Goal: Information Seeking & Learning: Learn about a topic

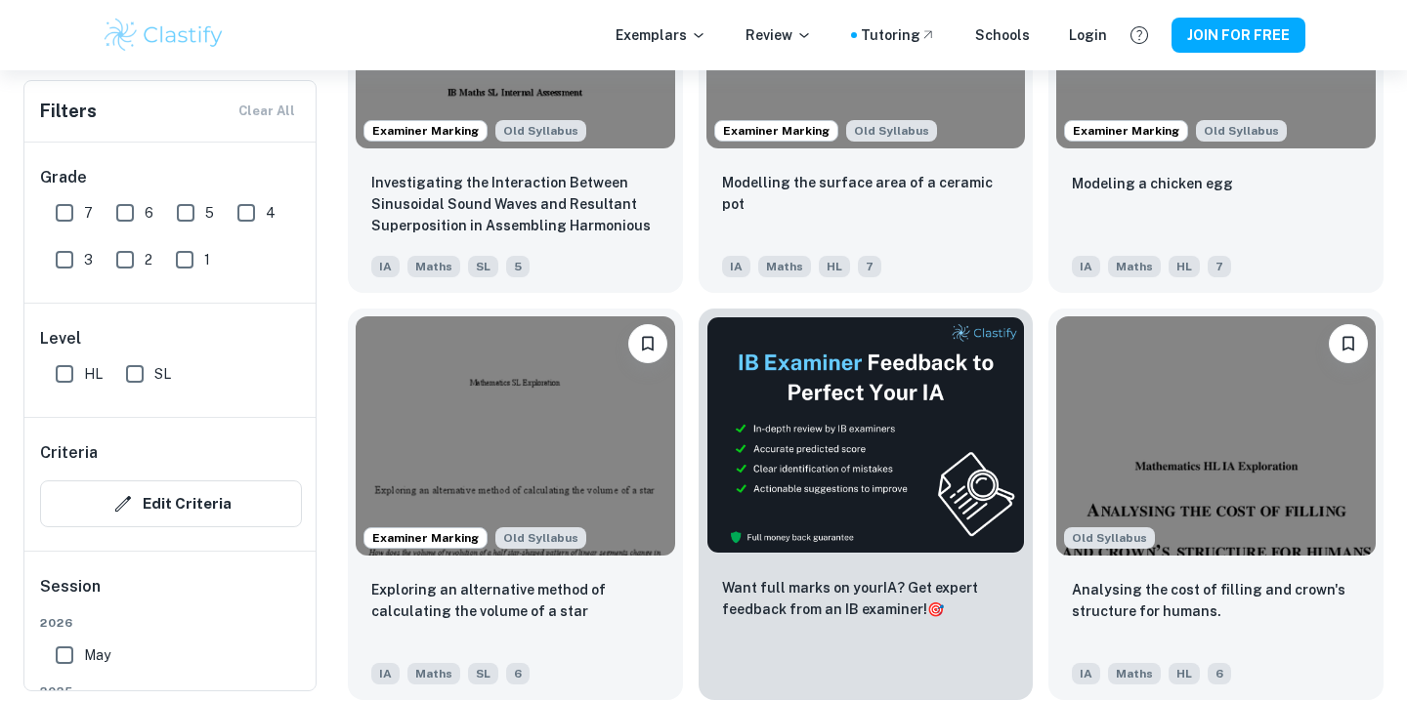
scroll to position [4240, 0]
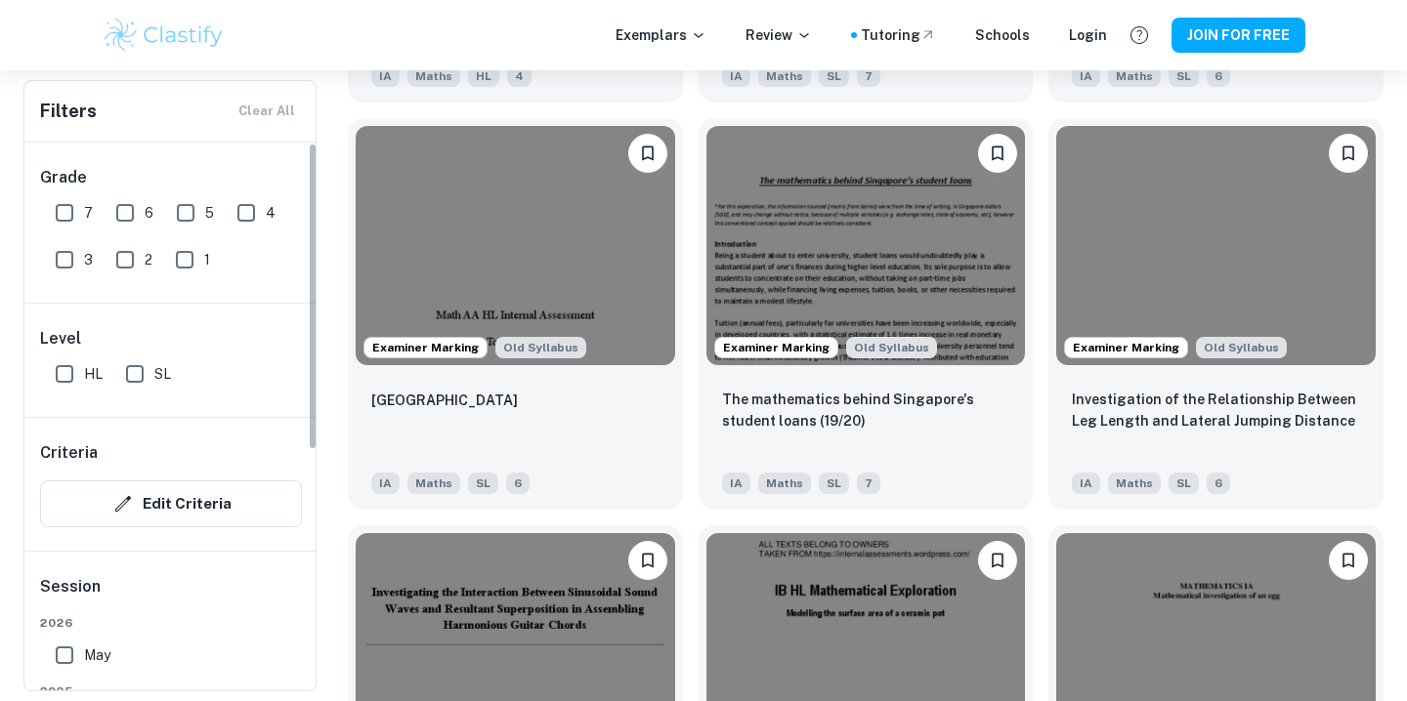
click at [60, 384] on input "HL" at bounding box center [64, 374] width 39 height 39
checkbox input "true"
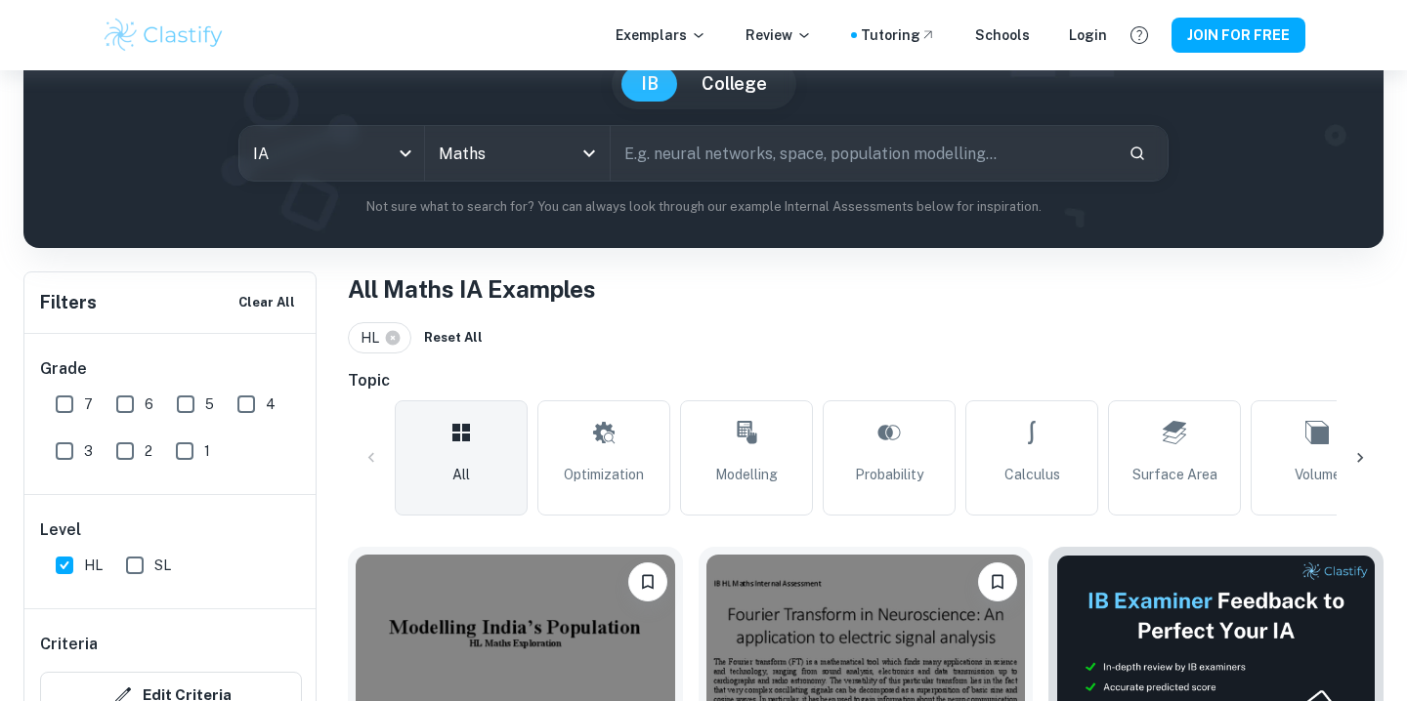
scroll to position [383, 0]
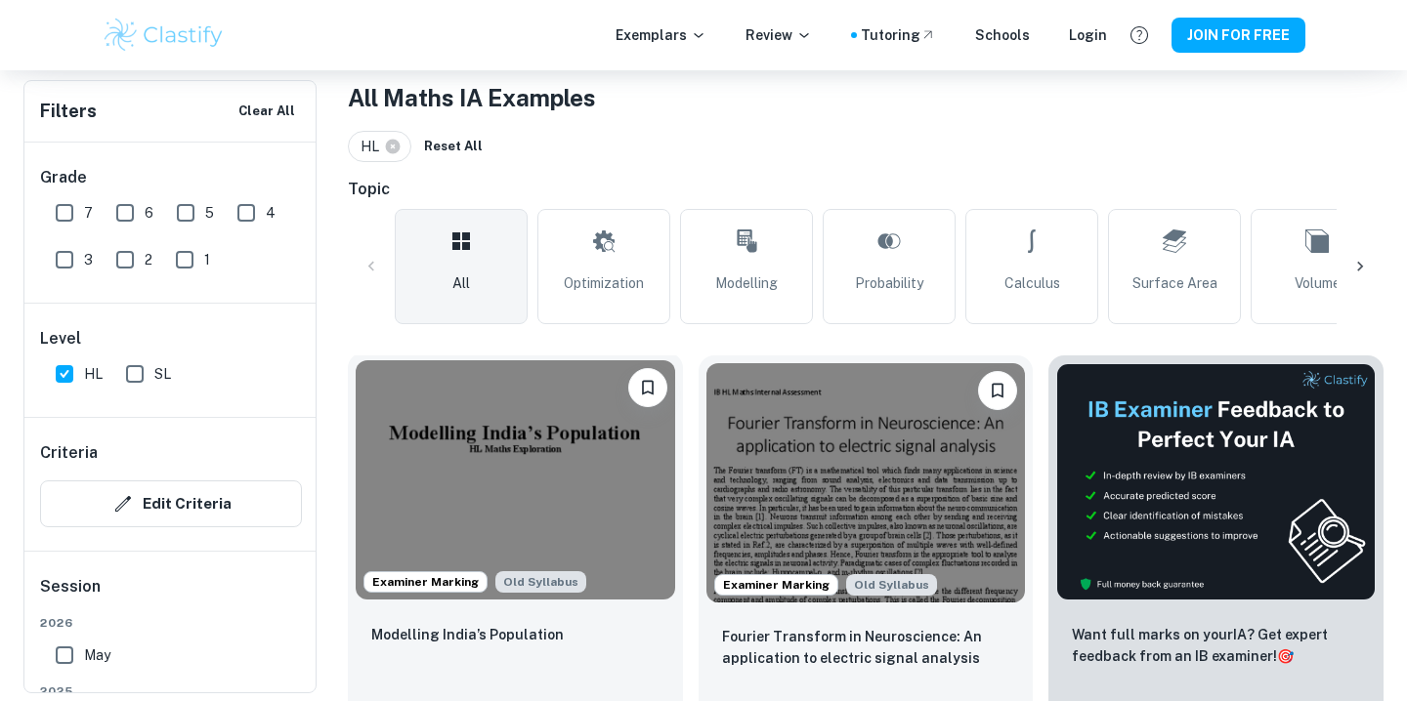
click at [494, 505] on img at bounding box center [515, 480] width 319 height 239
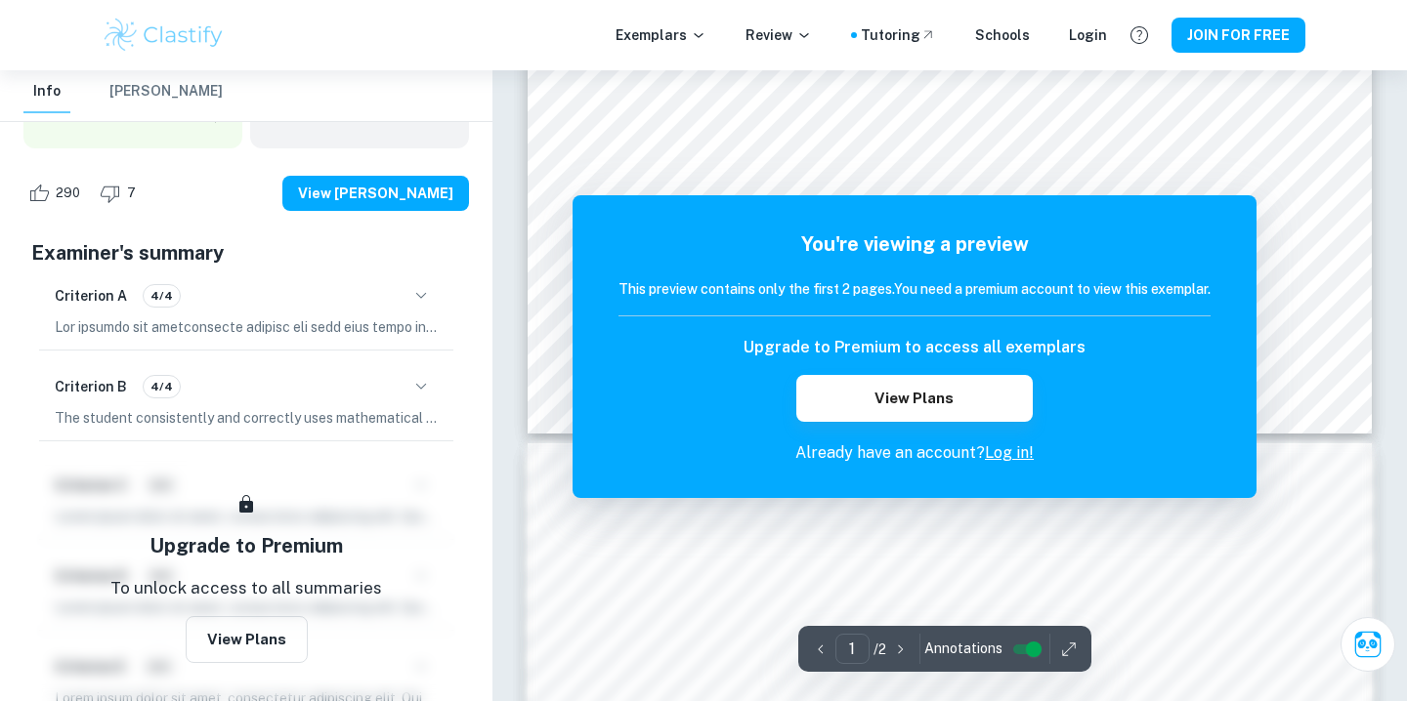
scroll to position [461, 0]
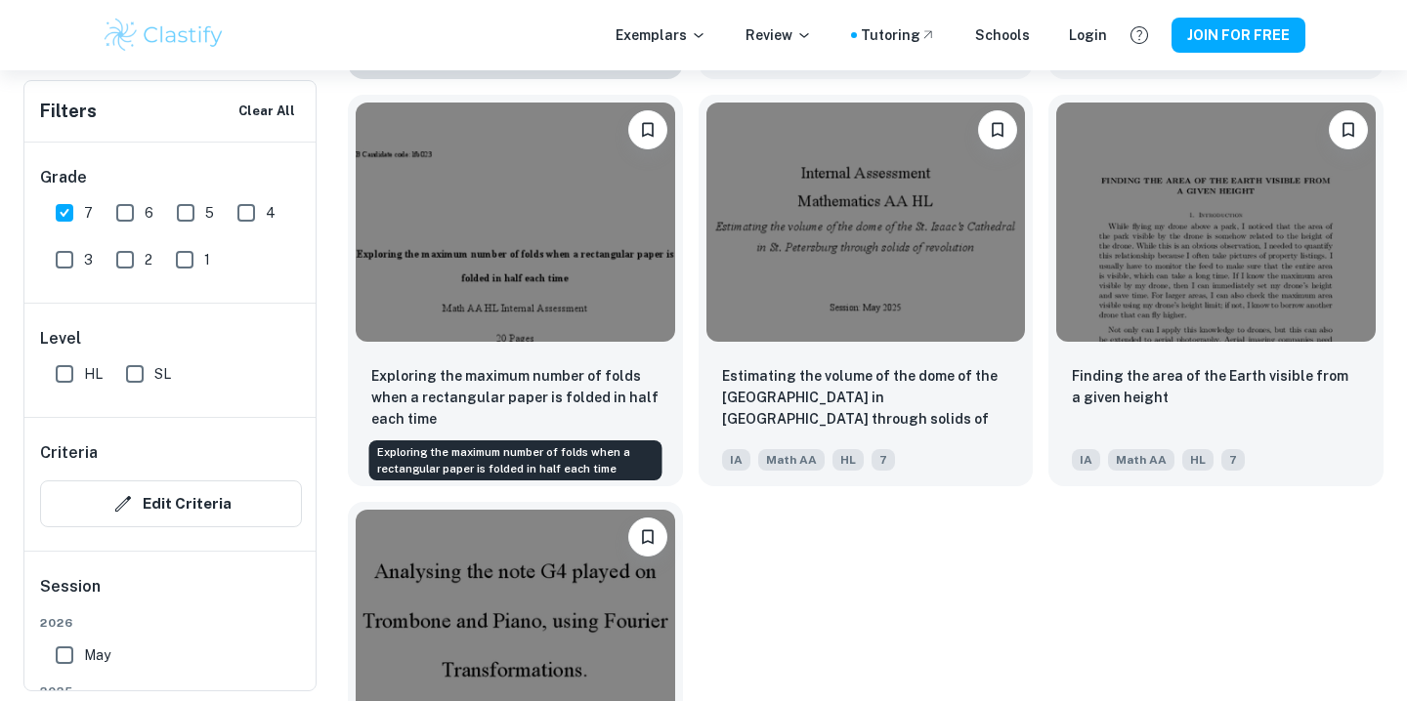
scroll to position [8577, 0]
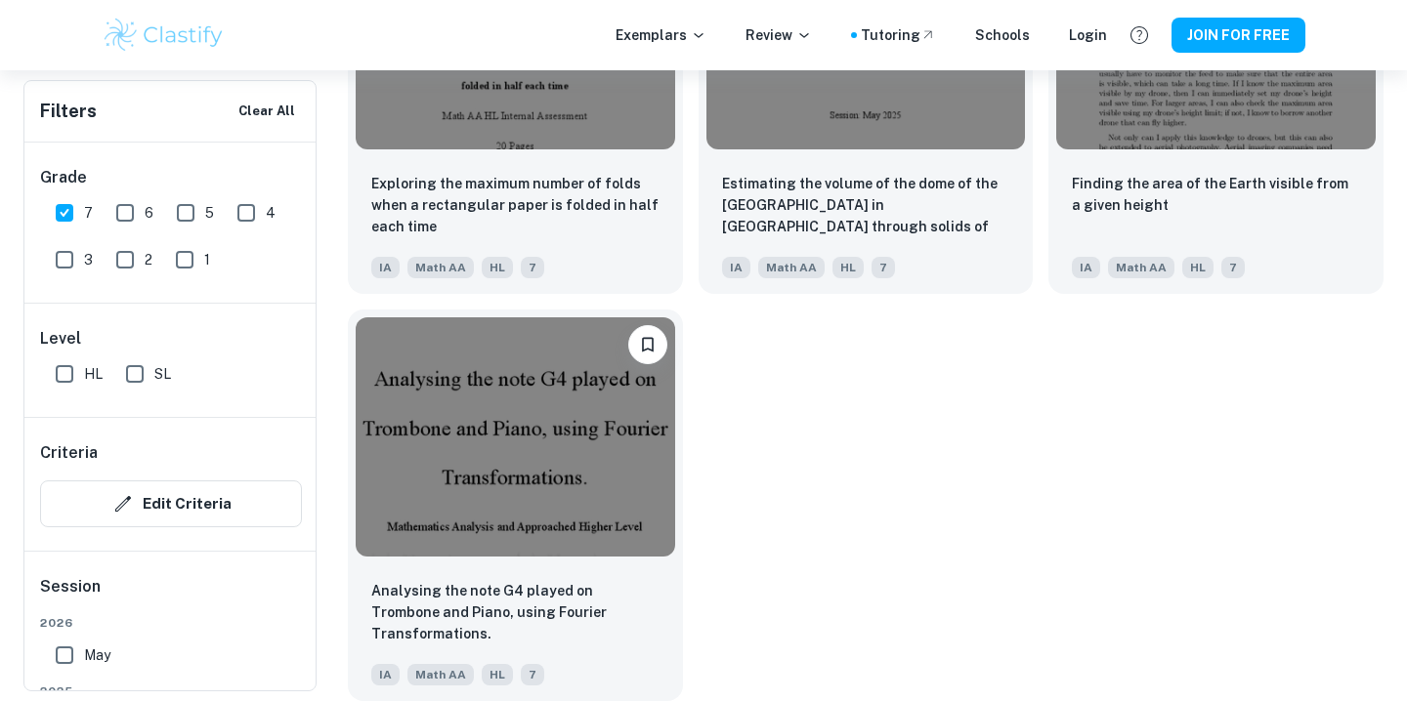
click at [692, 50] on div "Exemplars Review Tutoring Schools Login JOIN FOR FREE" at bounding box center [703, 35] width 1251 height 39
